Goal: Task Accomplishment & Management: Manage account settings

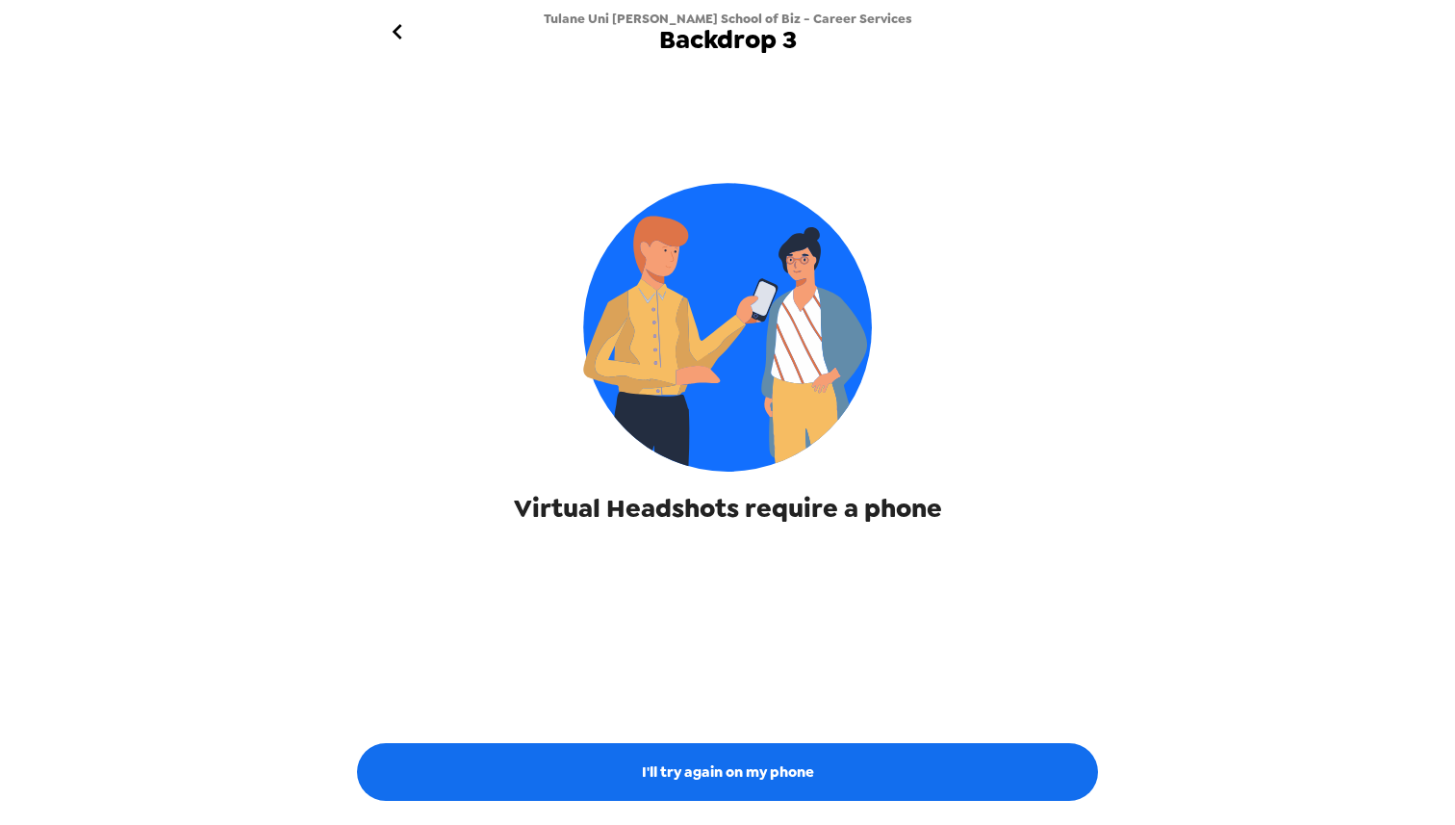
click at [393, 31] on icon "go back" at bounding box center [397, 31] width 10 height 15
click at [399, 18] on icon "go back" at bounding box center [397, 31] width 31 height 31
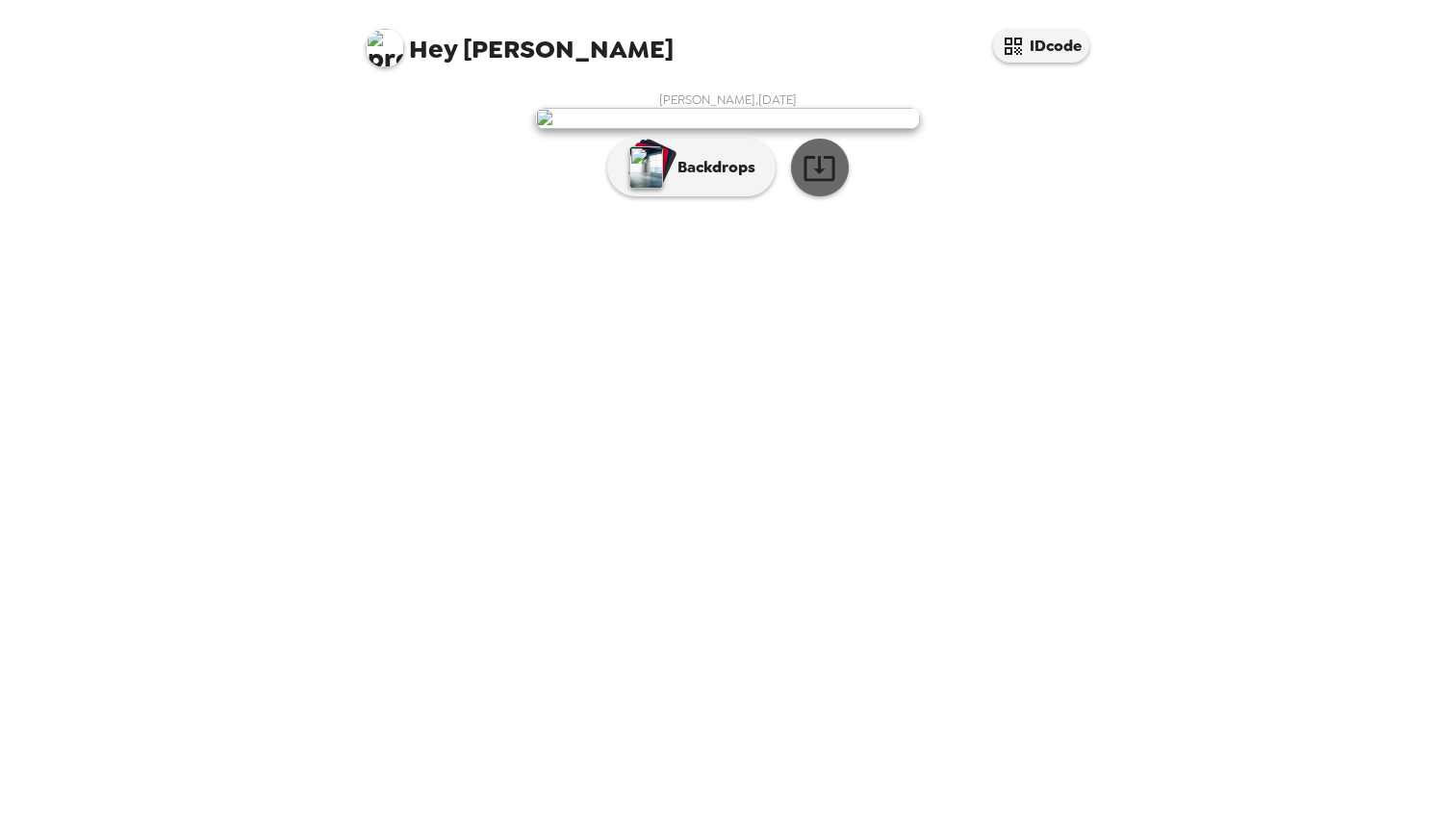
click at [829, 185] on icon "button" at bounding box center [820, 168] width 34 height 34
click at [388, 206] on div "Daniel McPhee , 08-21-2025 Backdrops" at bounding box center [727, 148] width 731 height 115
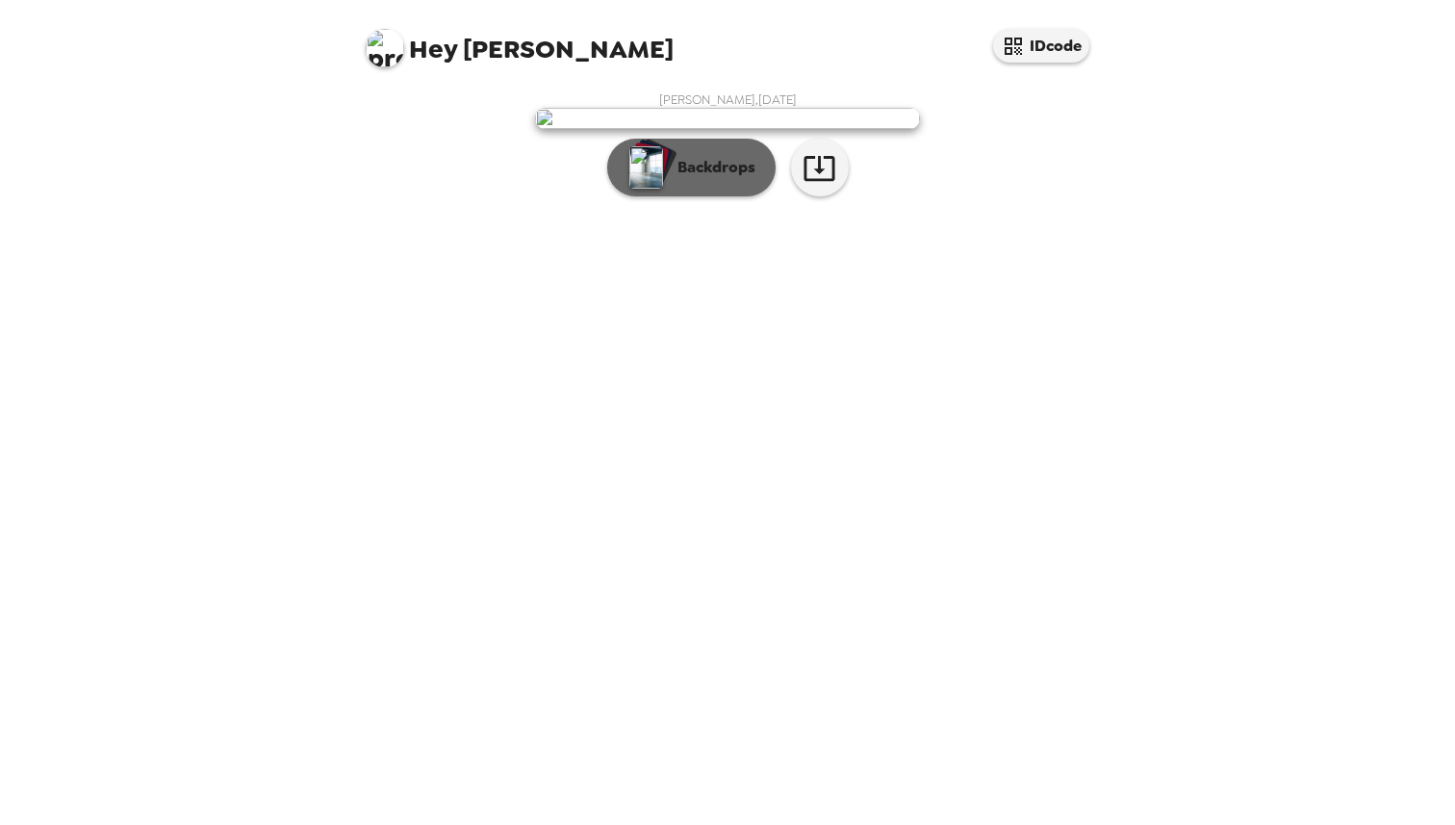
click at [668, 179] on p "Backdrops" at bounding box center [712, 167] width 88 height 23
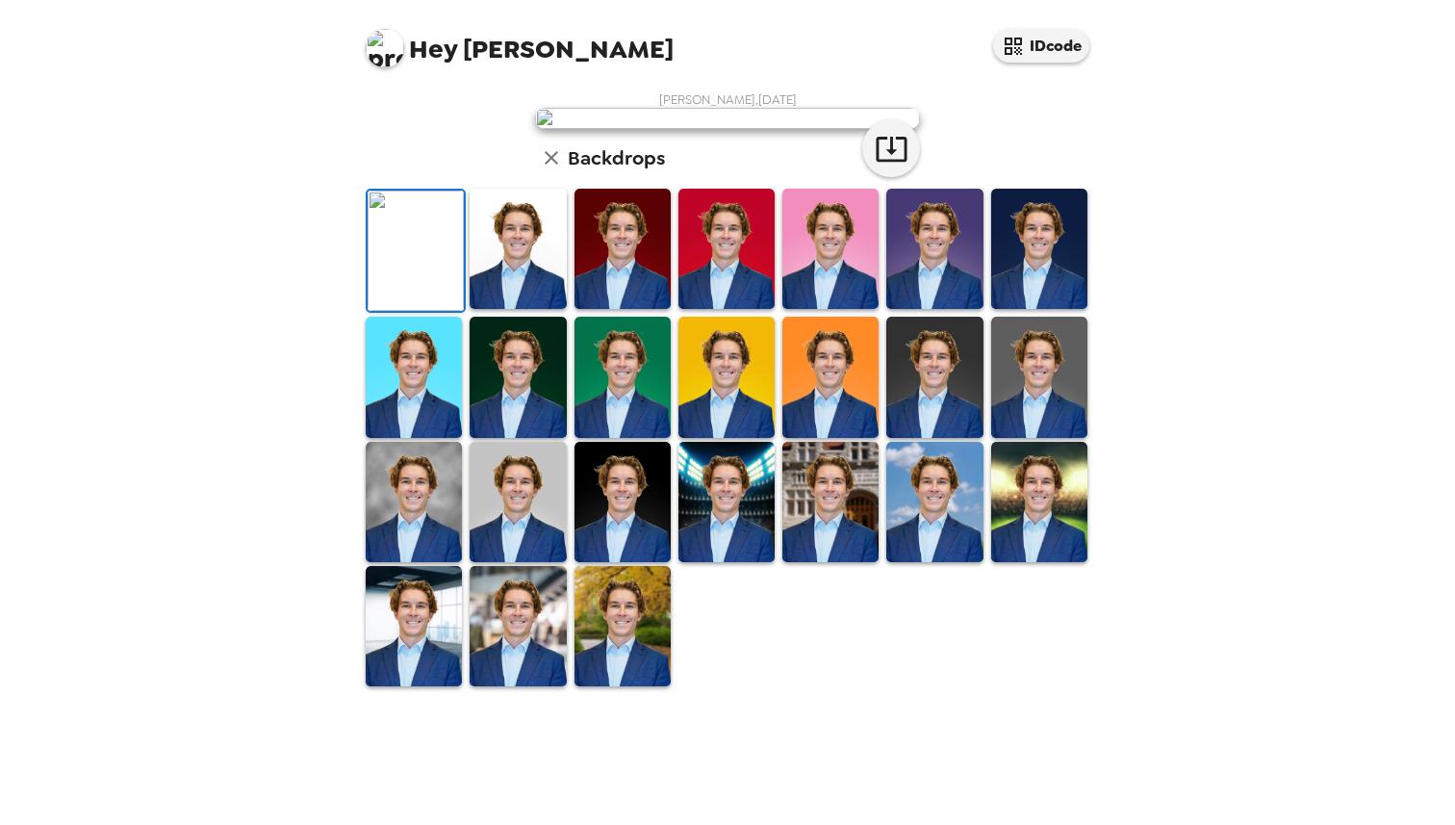
scroll to position [353, 0]
click at [498, 562] on img at bounding box center [518, 502] width 96 height 120
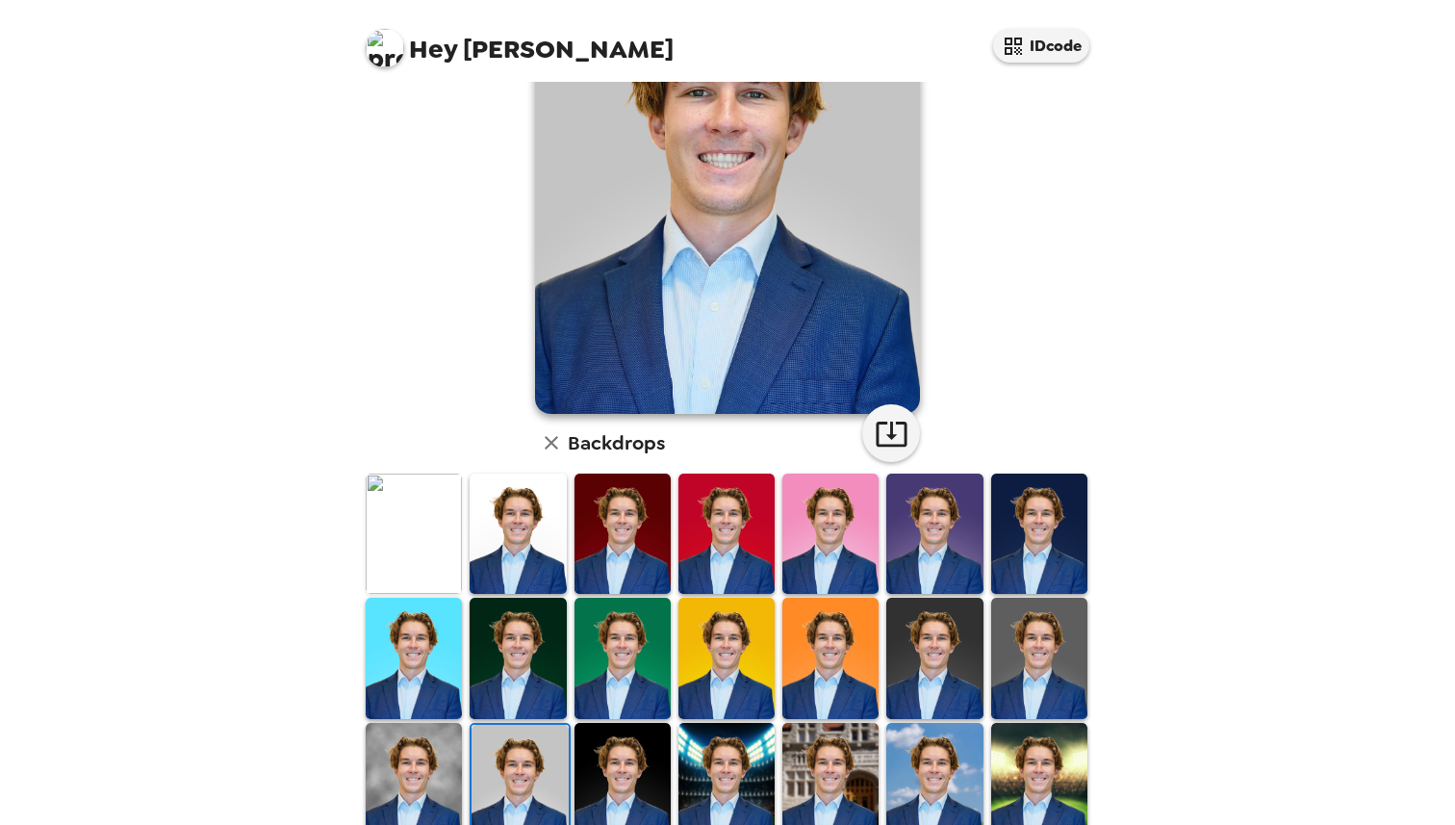
scroll to position [0, 0]
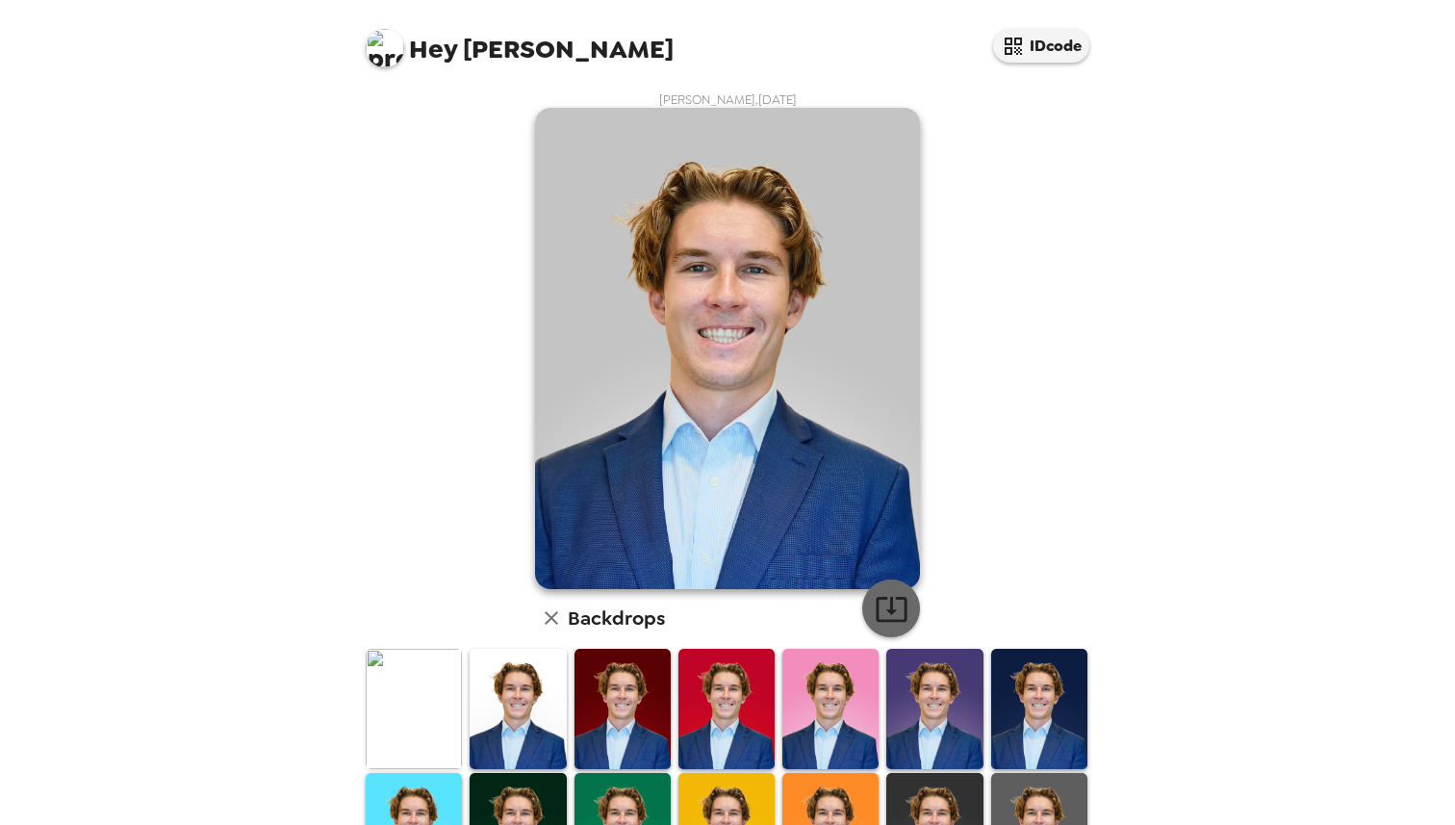
click at [895, 602] on icon "button" at bounding box center [892, 609] width 34 height 34
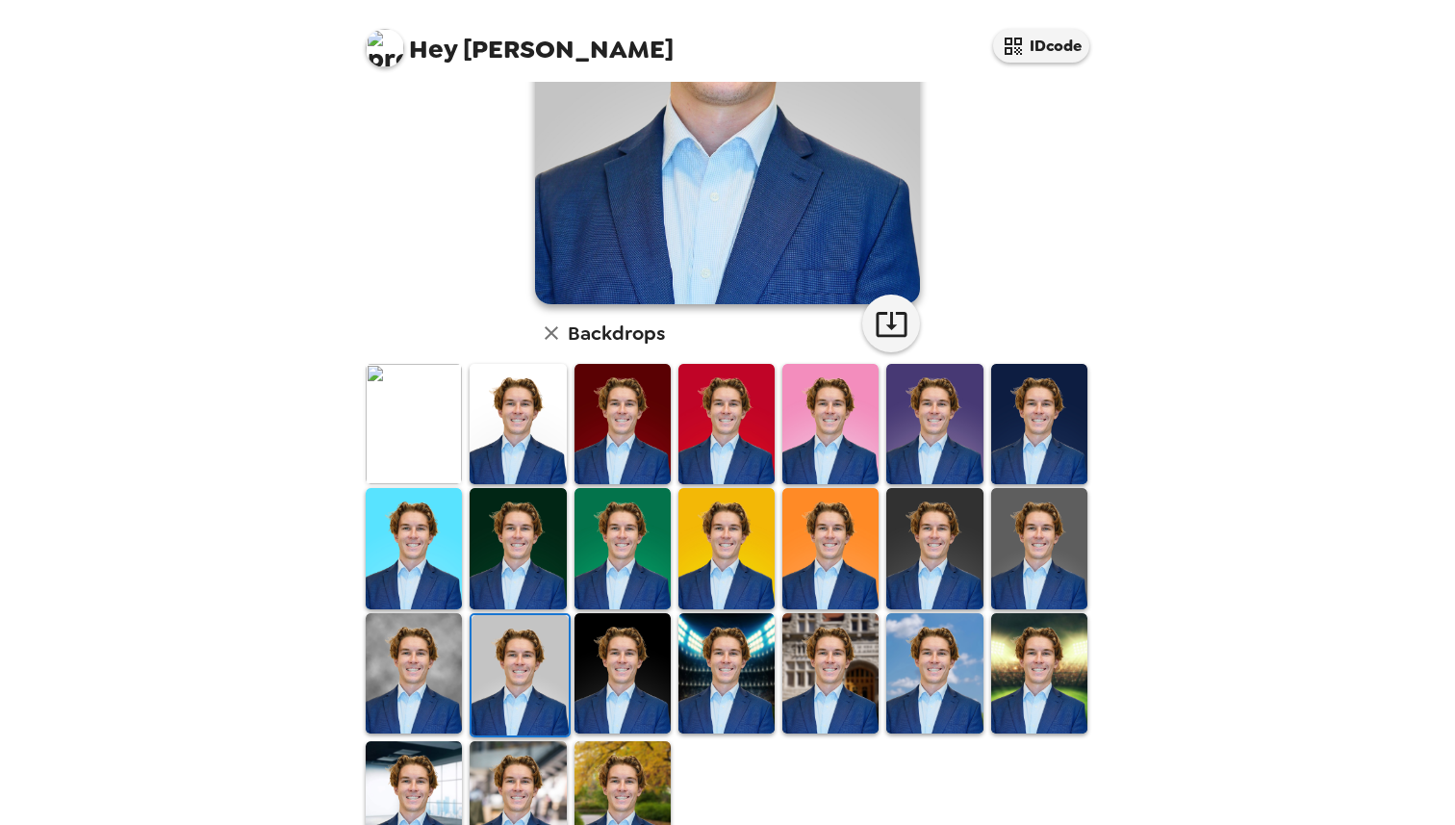
scroll to position [353, 0]
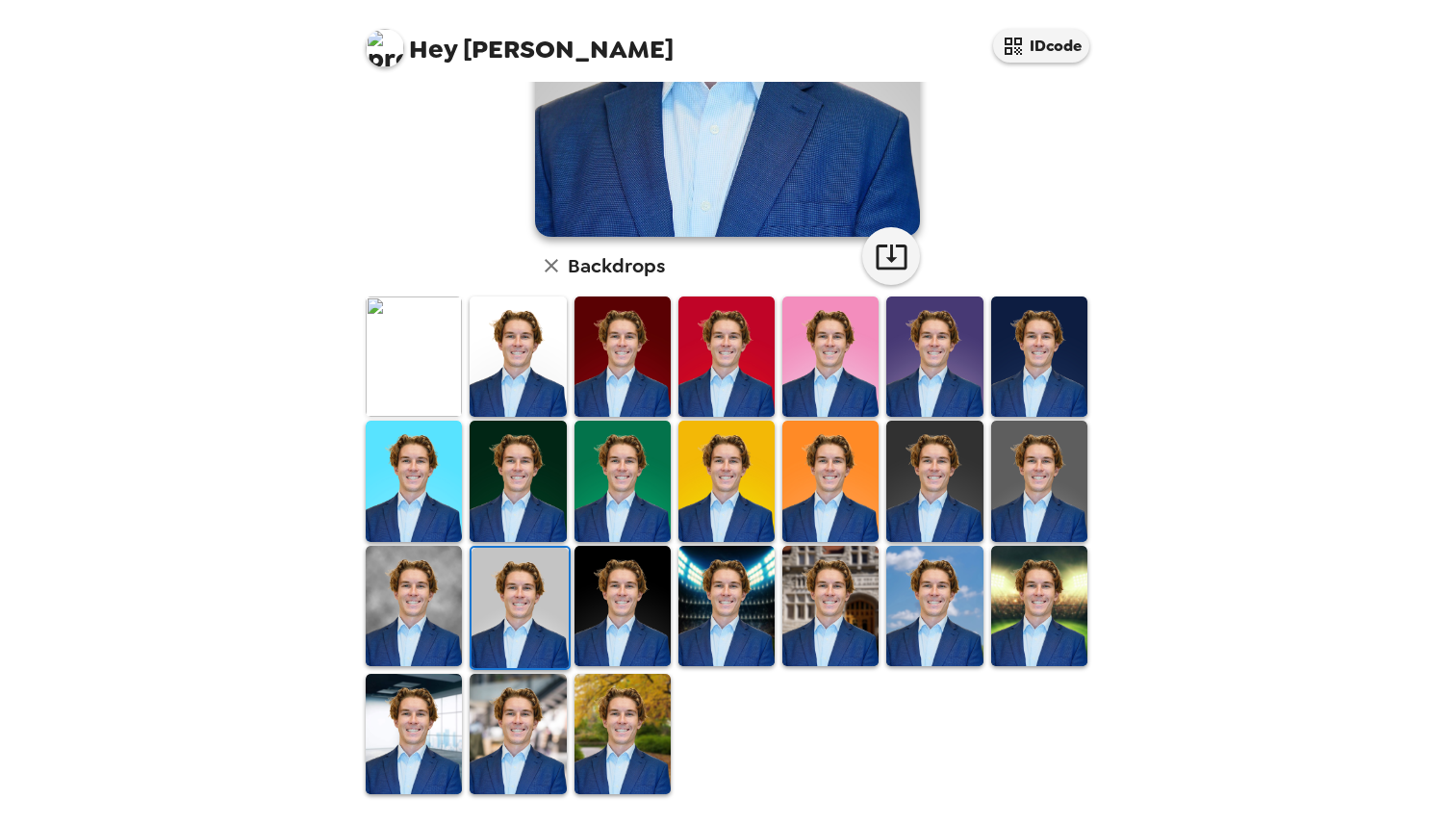
click at [515, 728] on img at bounding box center [518, 734] width 96 height 120
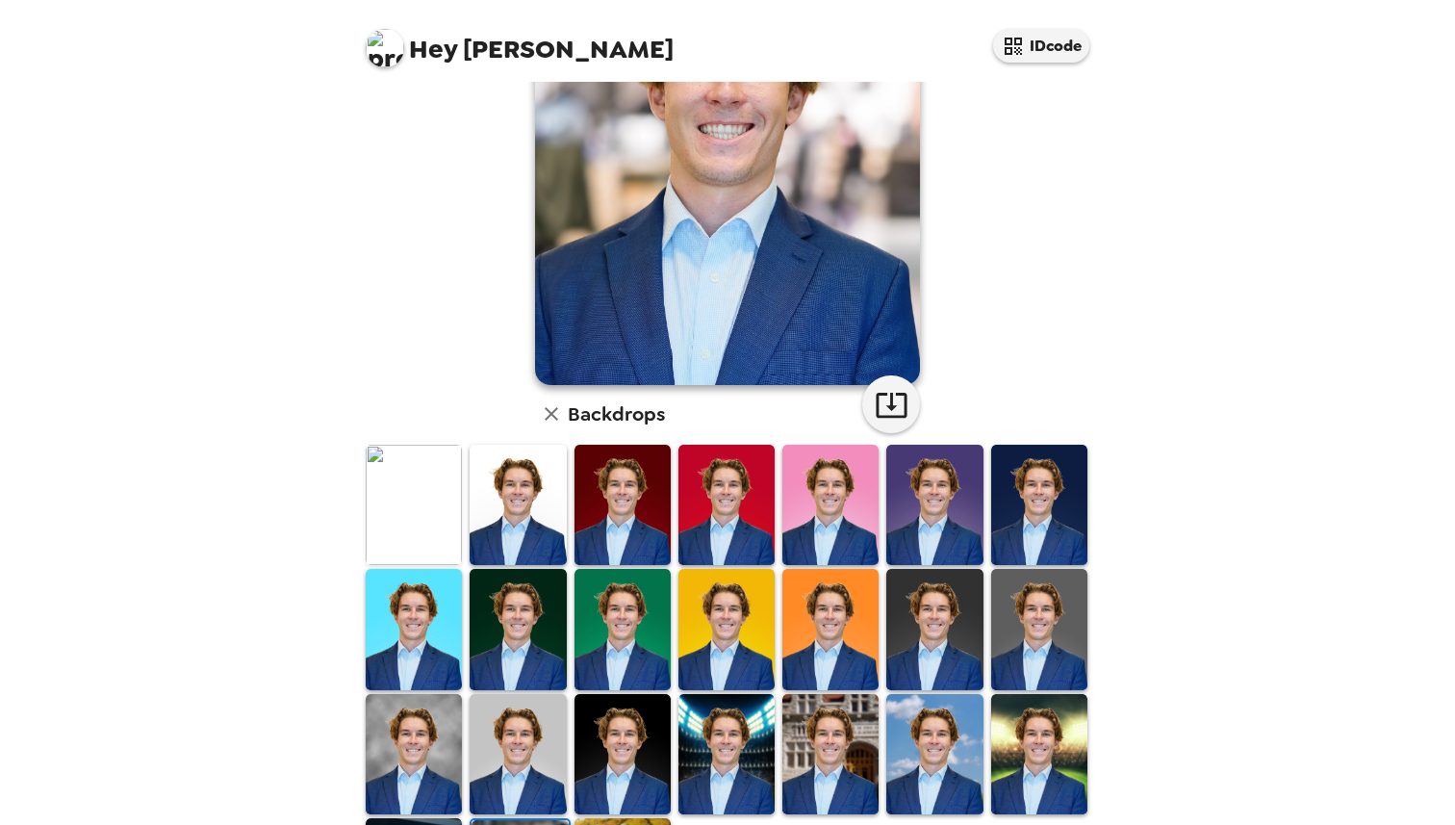
scroll to position [255, 0]
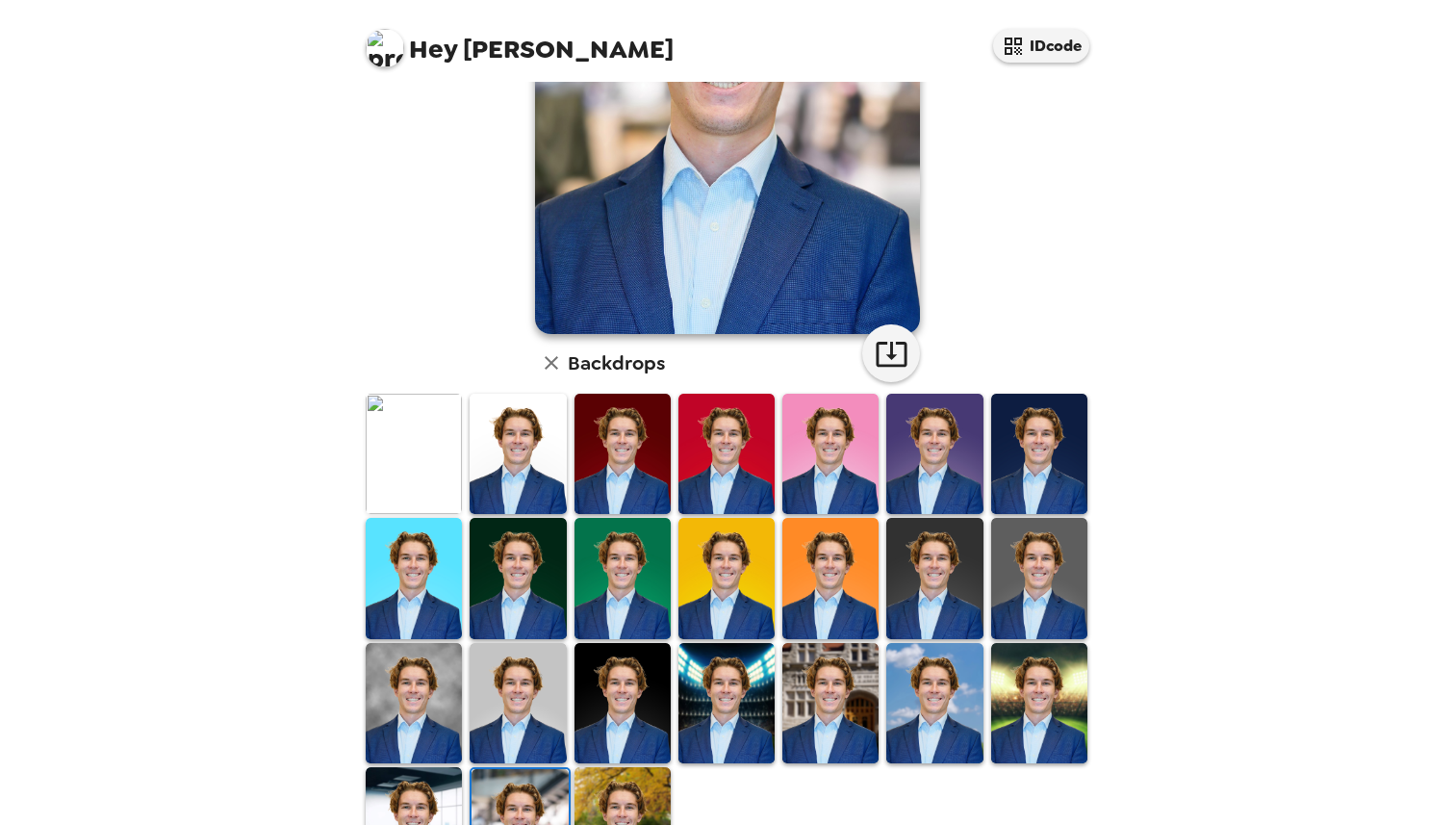
click at [608, 799] on img at bounding box center [623, 827] width 96 height 120
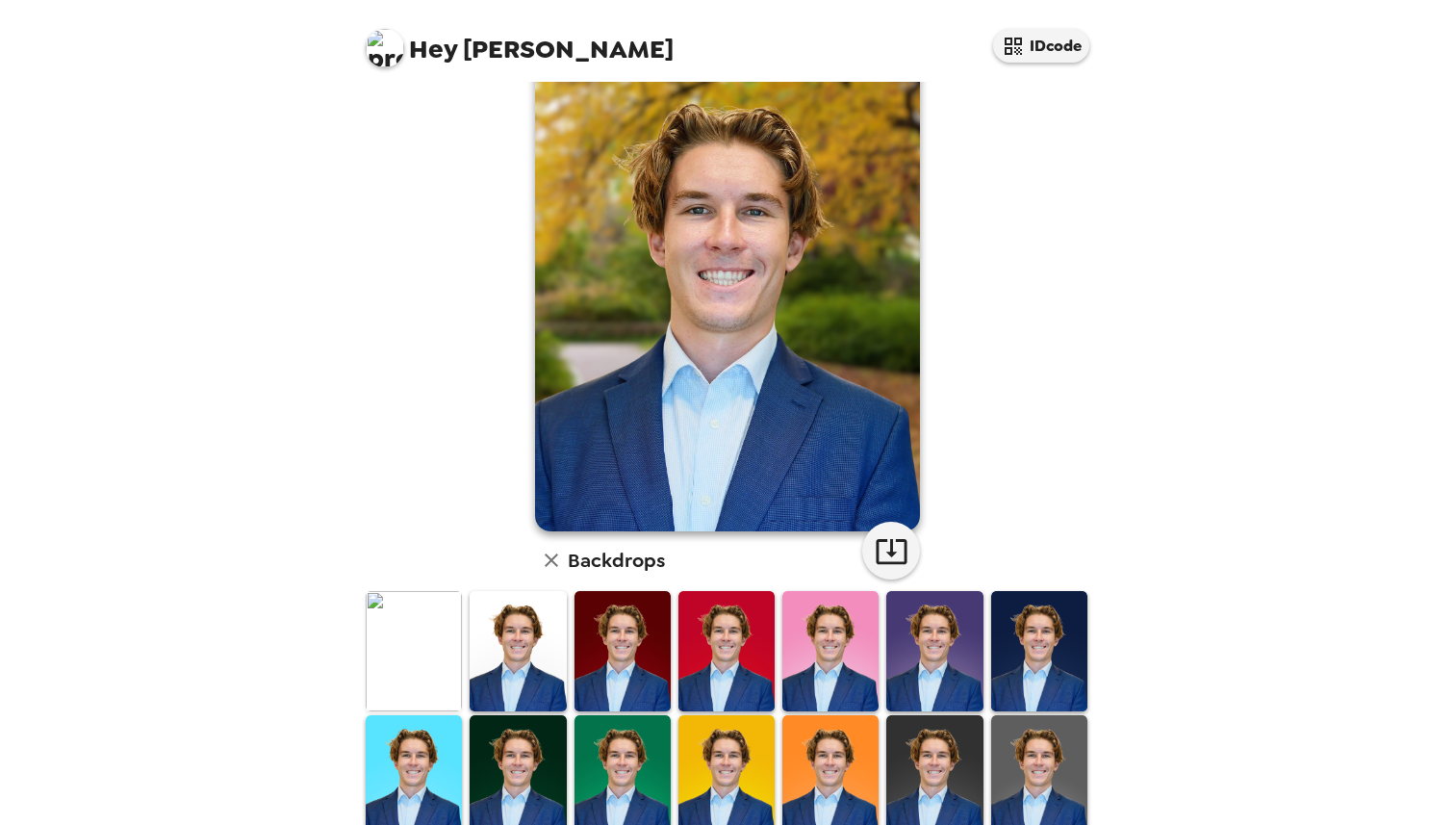
scroll to position [130, 0]
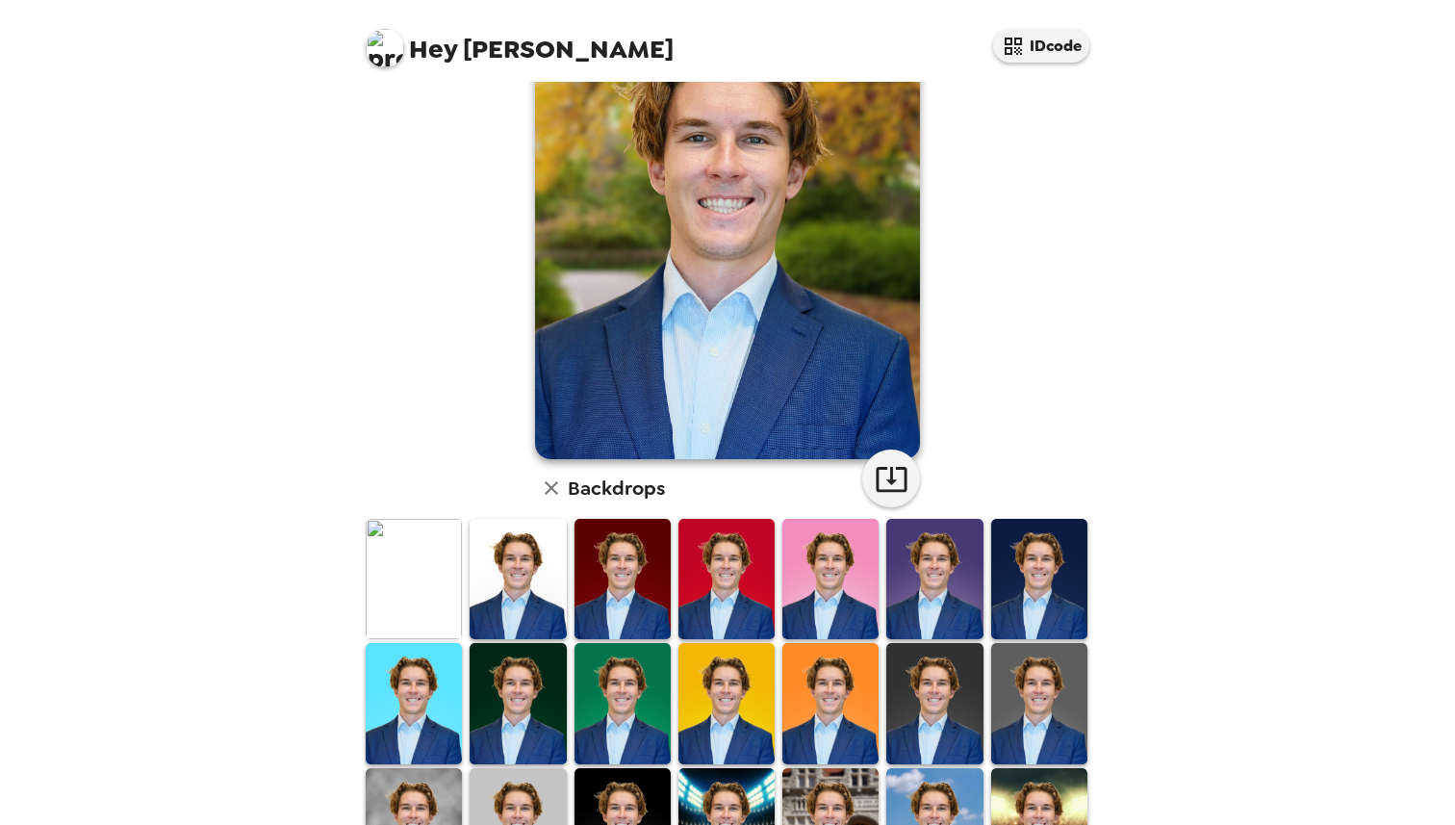
click at [534, 585] on img at bounding box center [518, 579] width 96 height 120
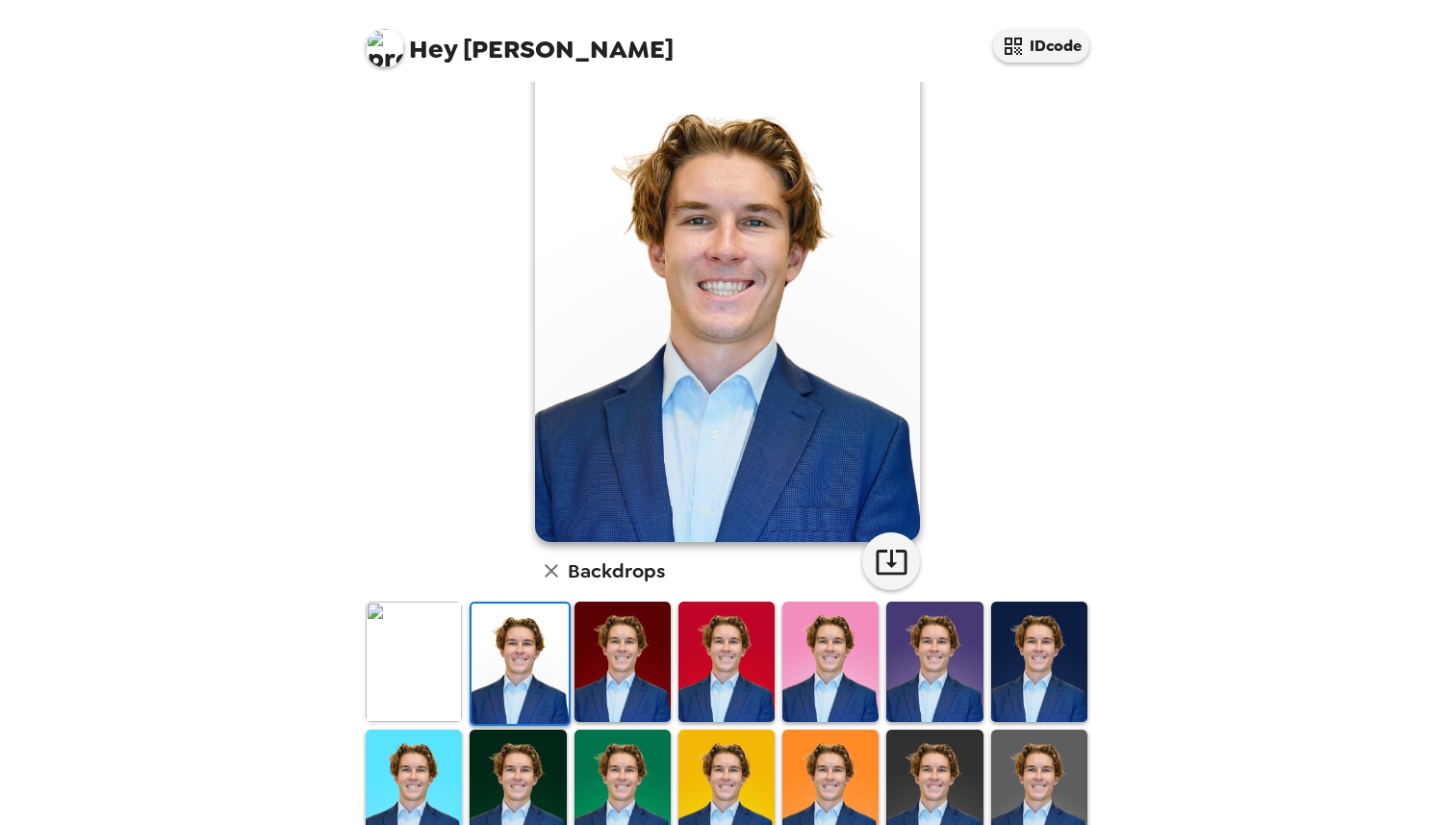
scroll to position [43, 0]
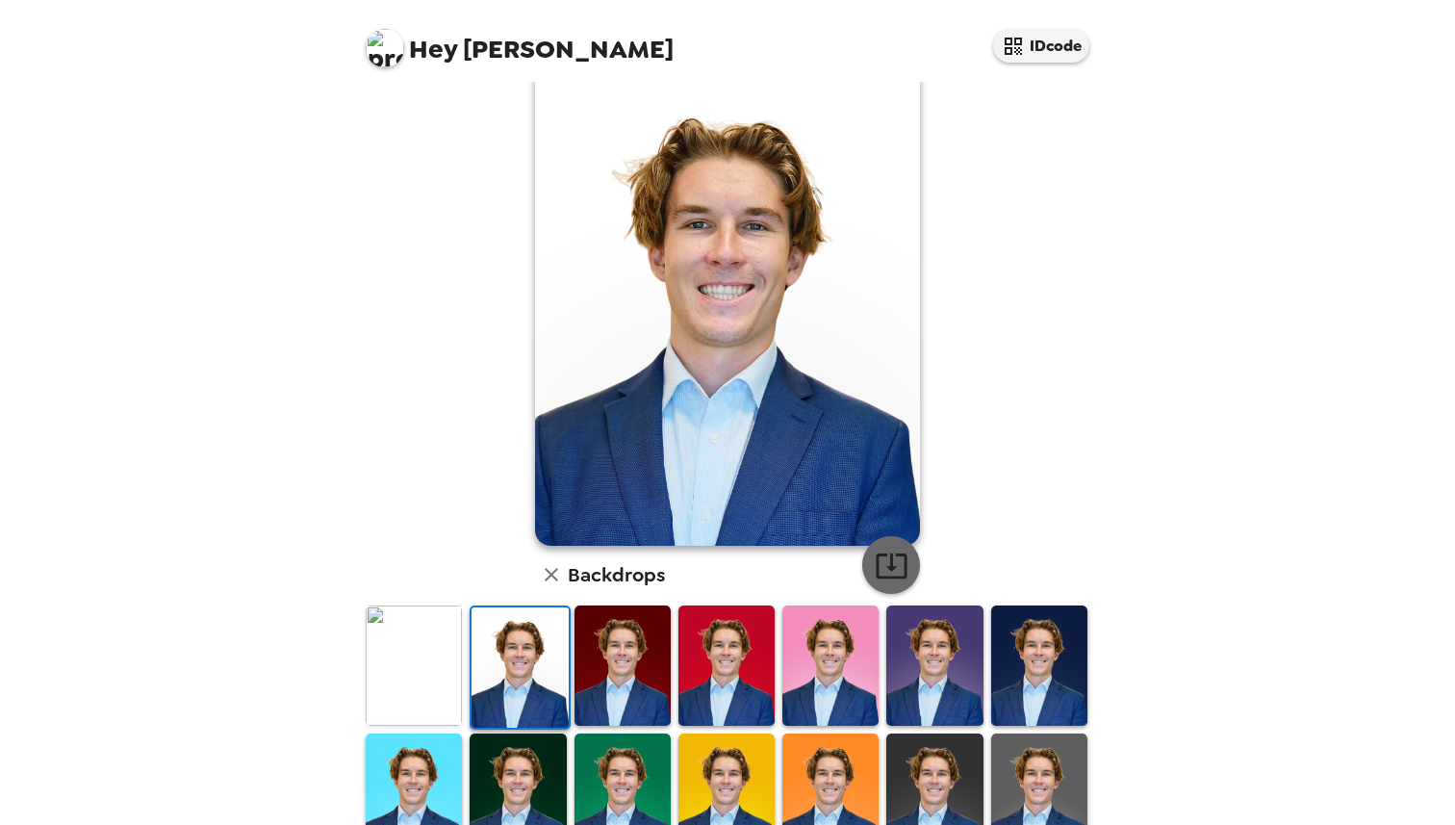
click at [896, 547] on button "button" at bounding box center [891, 565] width 58 height 58
click at [426, 656] on img at bounding box center [414, 665] width 96 height 120
